Goal: Find specific page/section

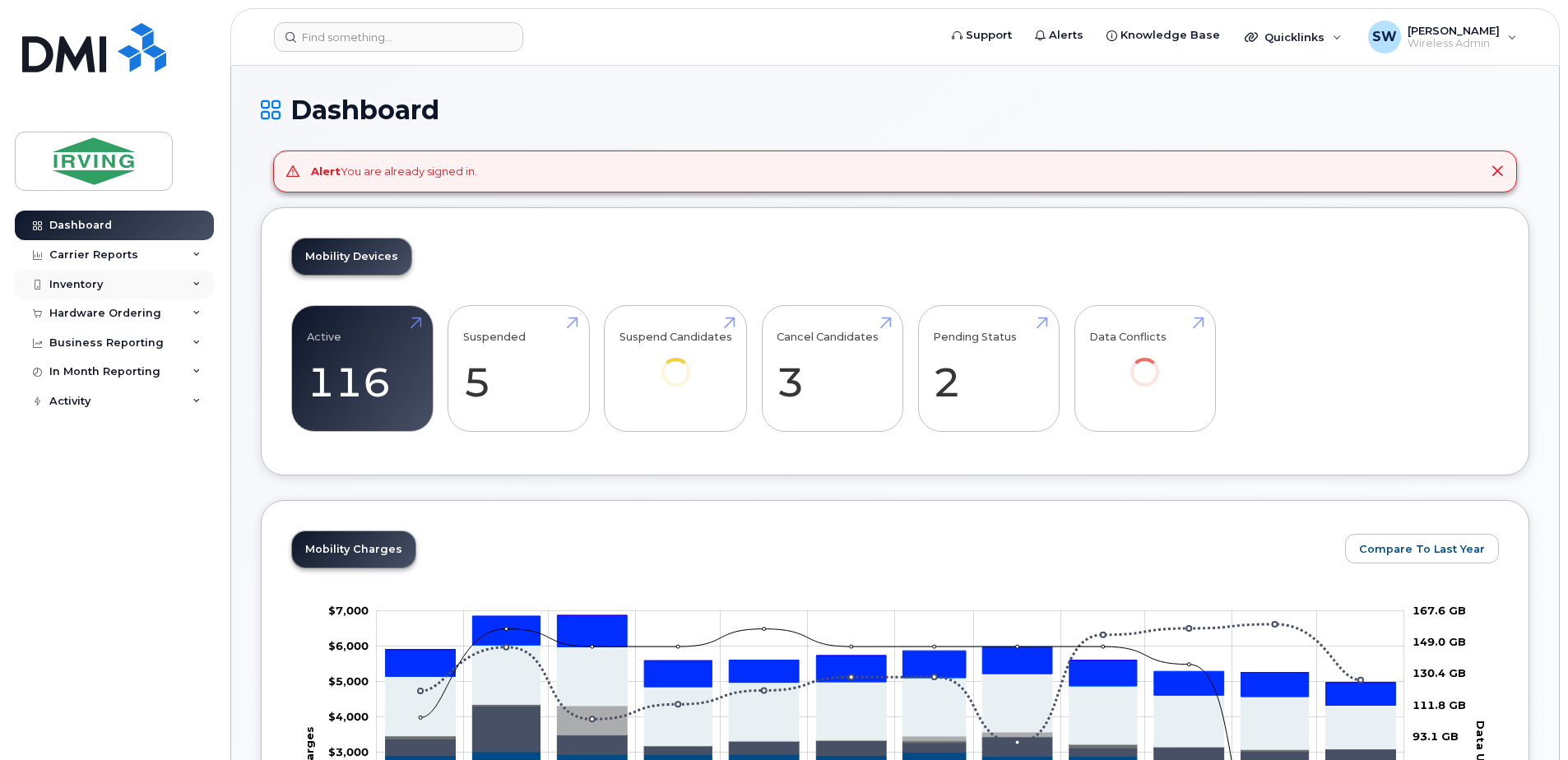
click at [80, 279] on div "Inventory" at bounding box center [77, 284] width 54 height 13
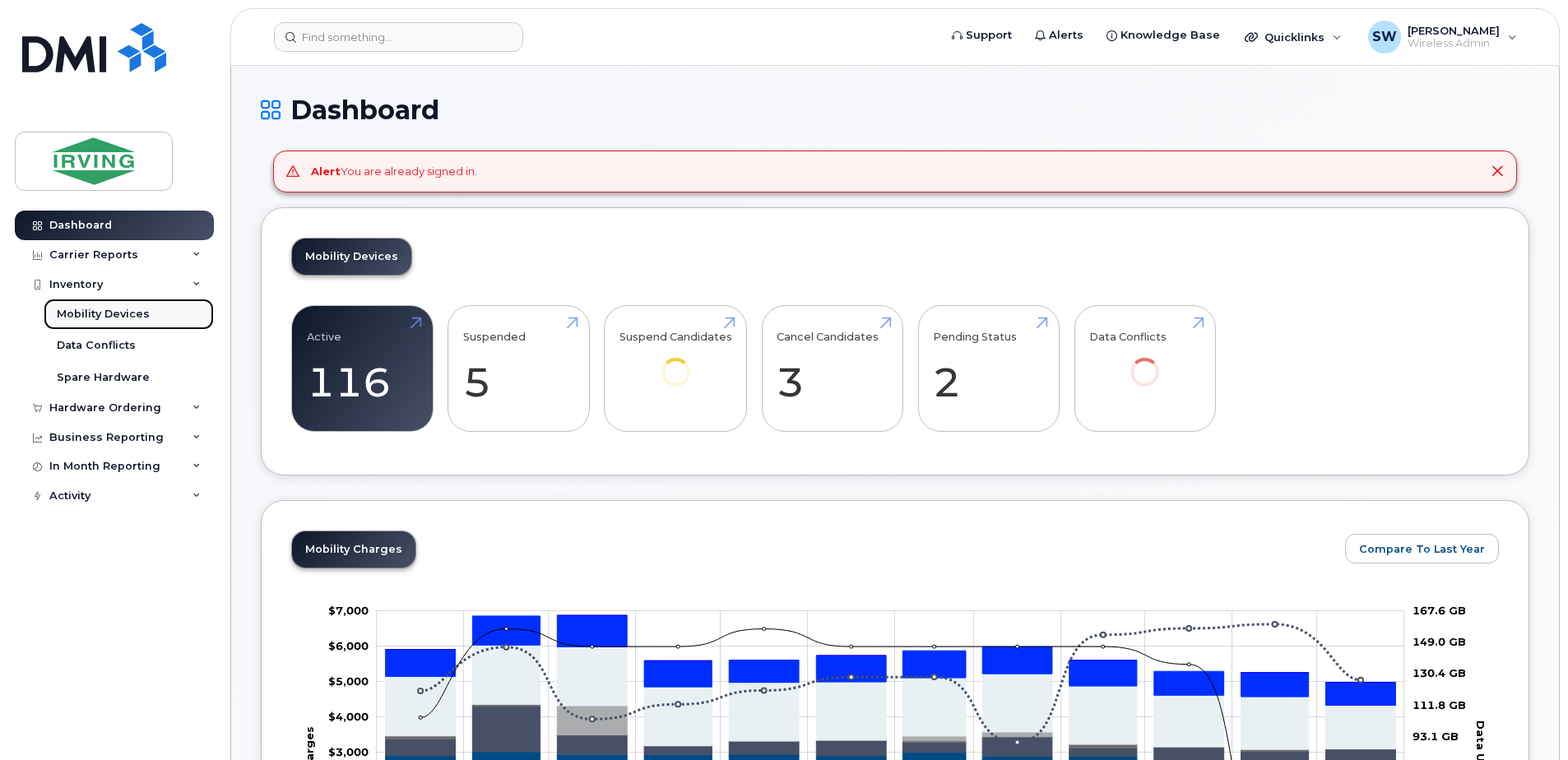
click at [96, 317] on div "Mobility Devices" at bounding box center [103, 314] width 93 height 15
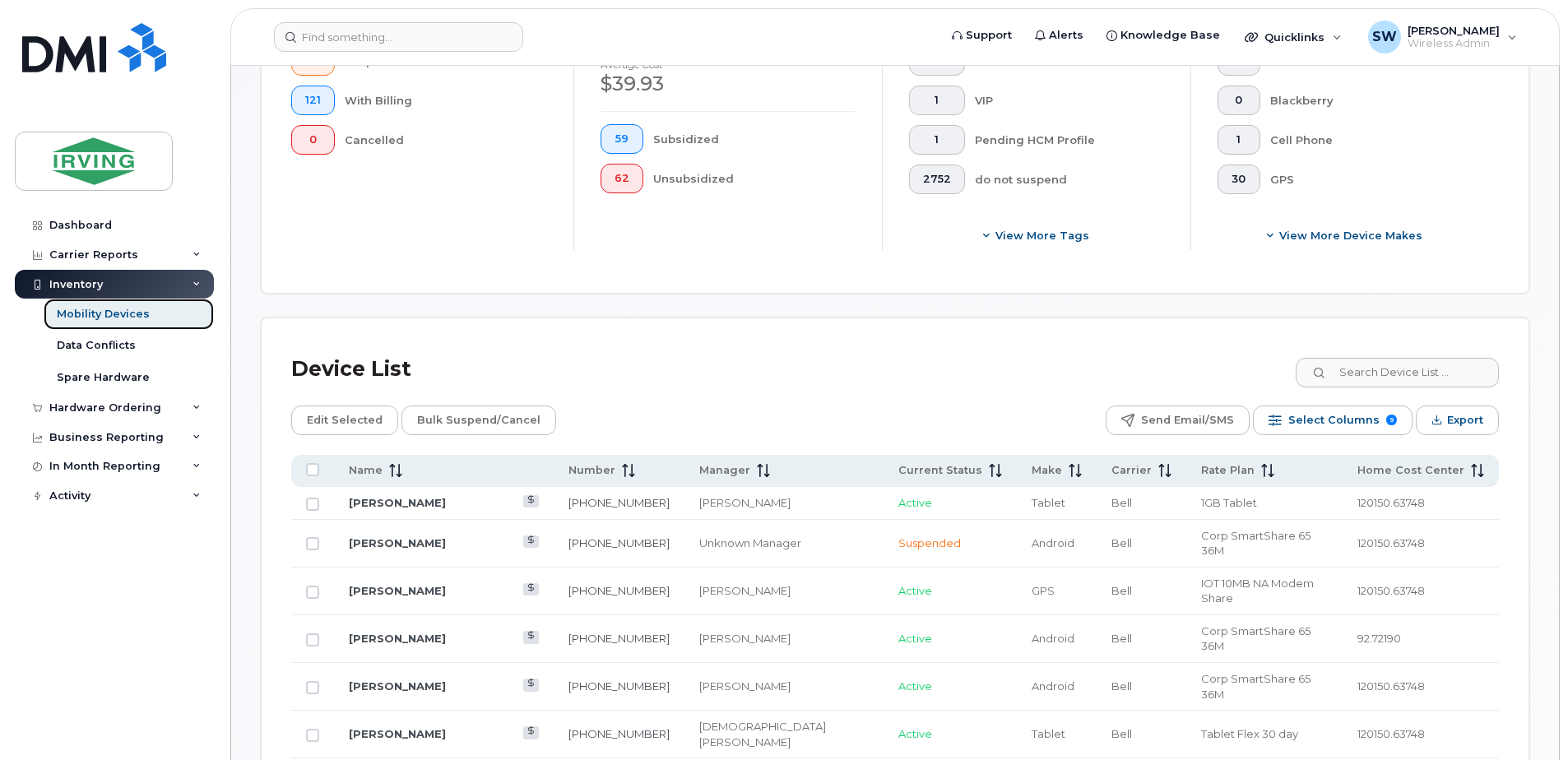
scroll to position [658, 0]
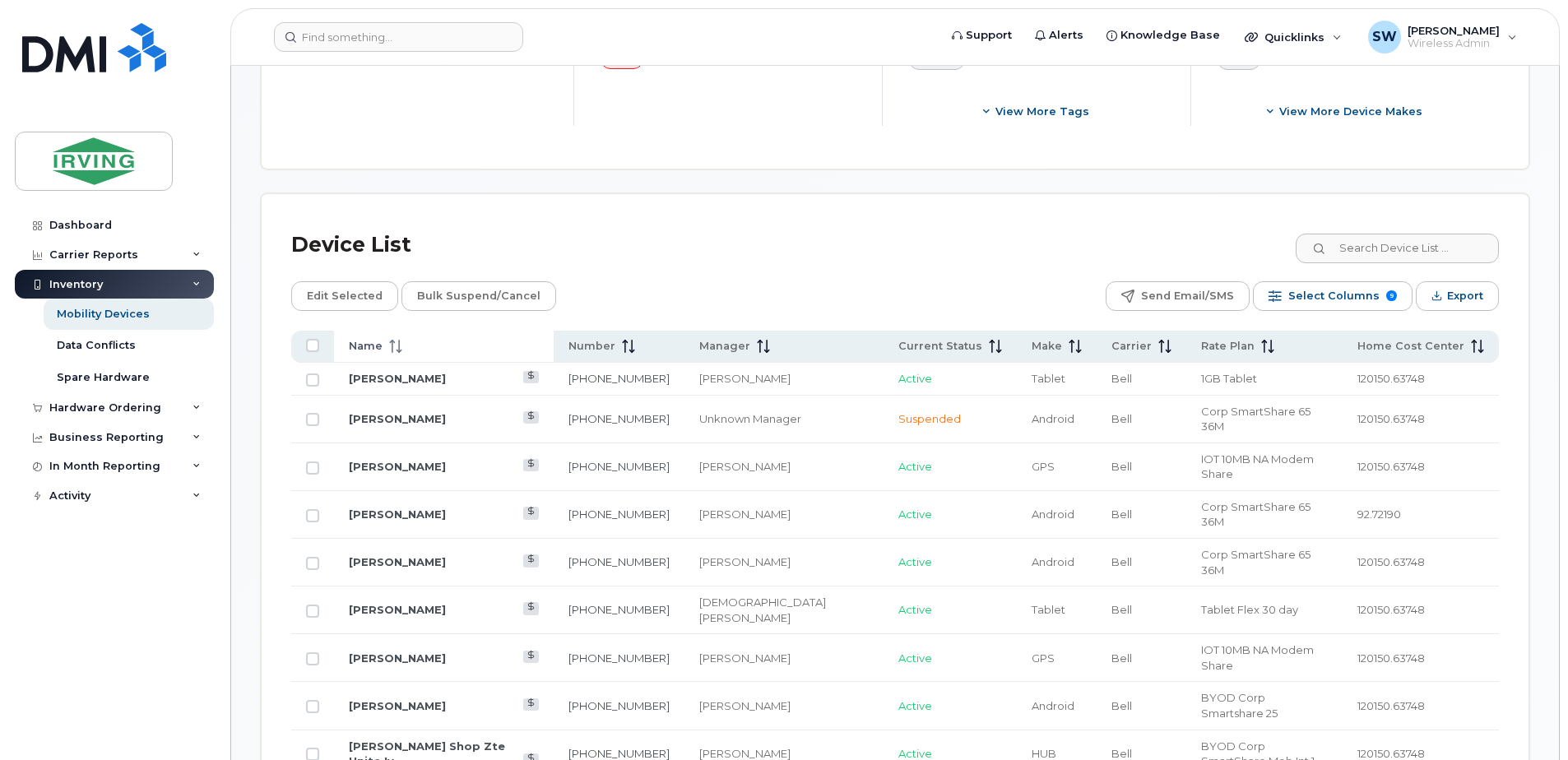
click at [376, 347] on span "Name" at bounding box center [365, 346] width 34 height 15
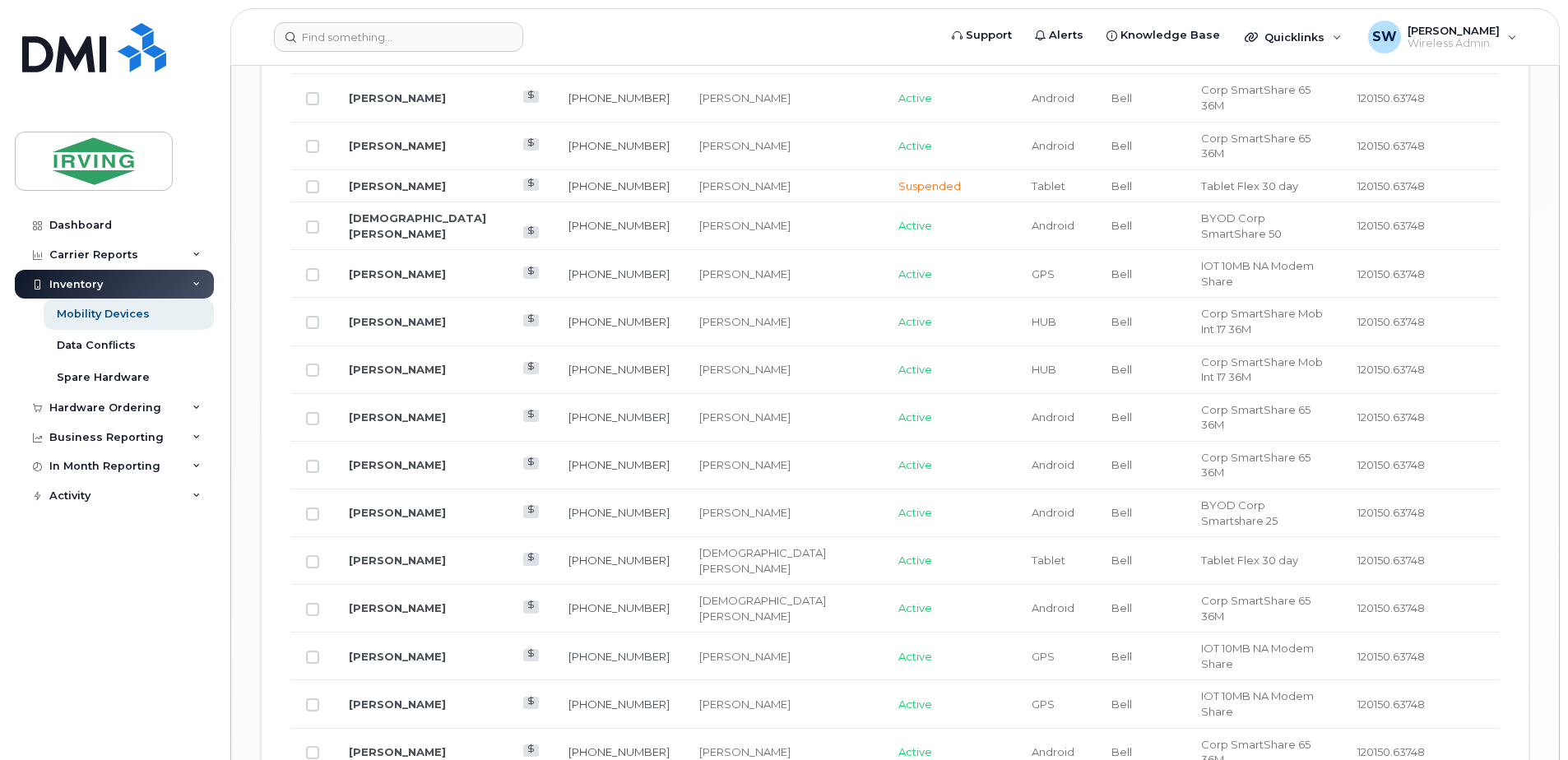
scroll to position [2040, 0]
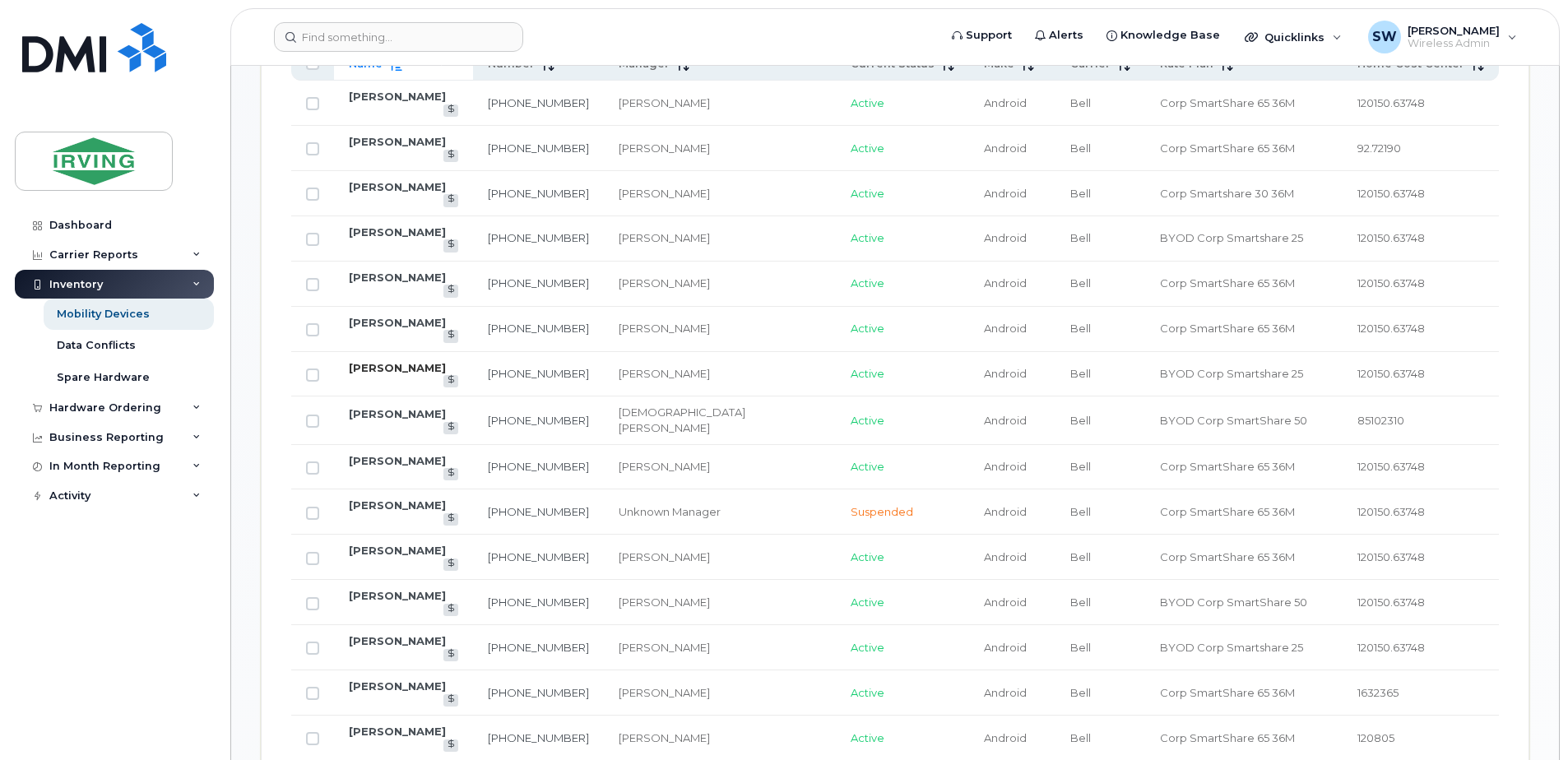
scroll to position [723, 0]
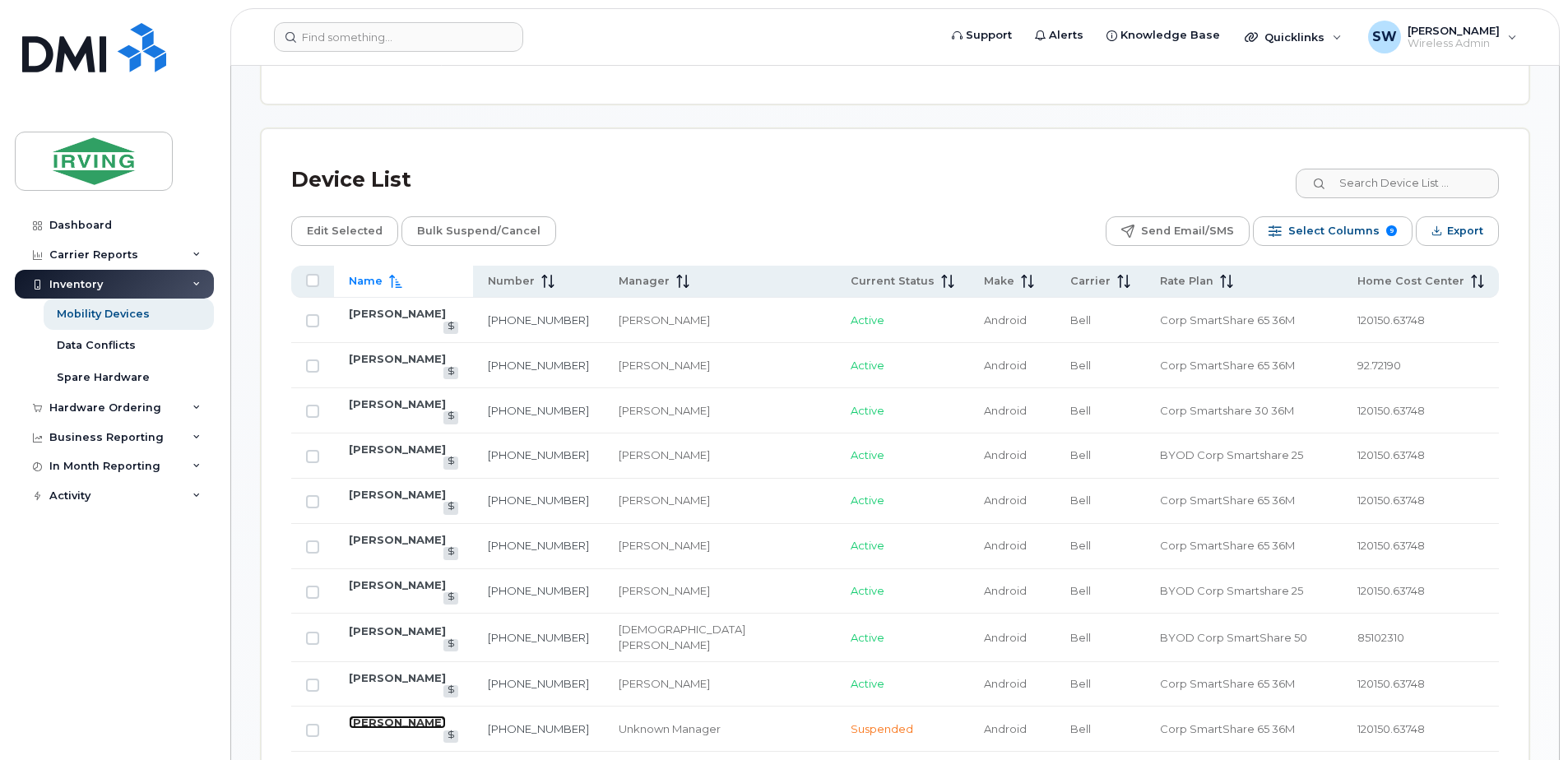
click at [444, 716] on link "[PERSON_NAME]" at bounding box center [396, 722] width 97 height 13
